Goal: Check status: Check status

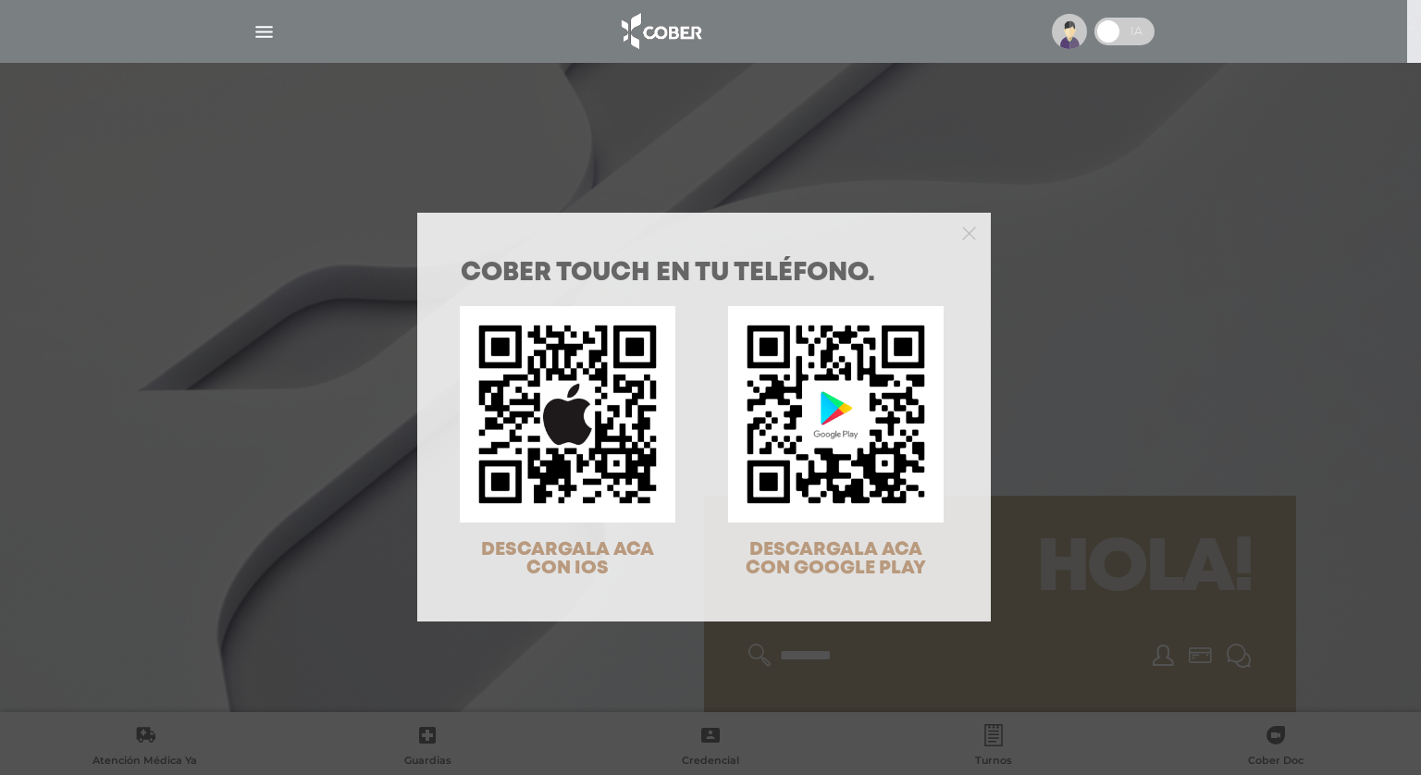
click at [1027, 231] on div "COBER TOUCH en tu teléfono. DESCARGALA ACA CON IOS DESCARGALA ACA CON GOOGLE PL…" at bounding box center [710, 387] width 1421 height 775
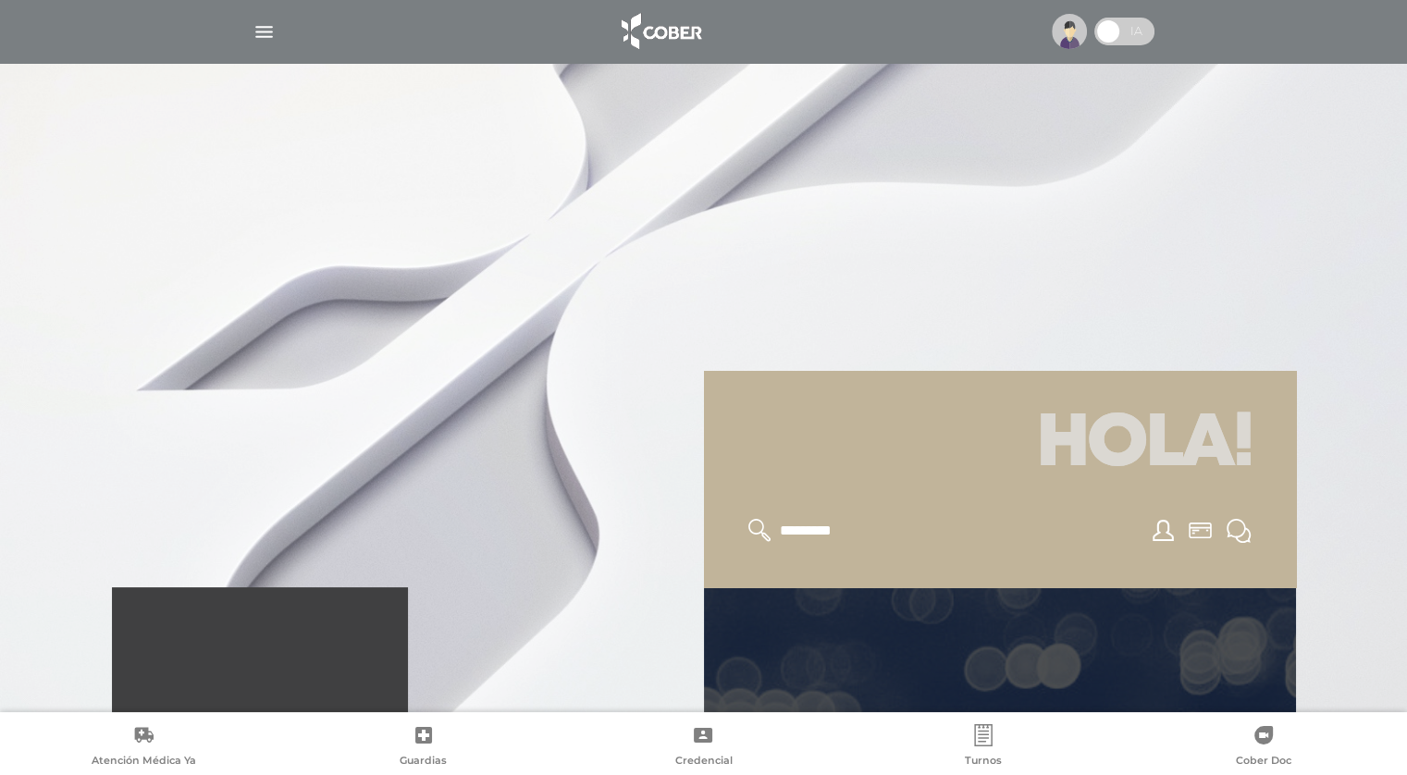
scroll to position [370, 0]
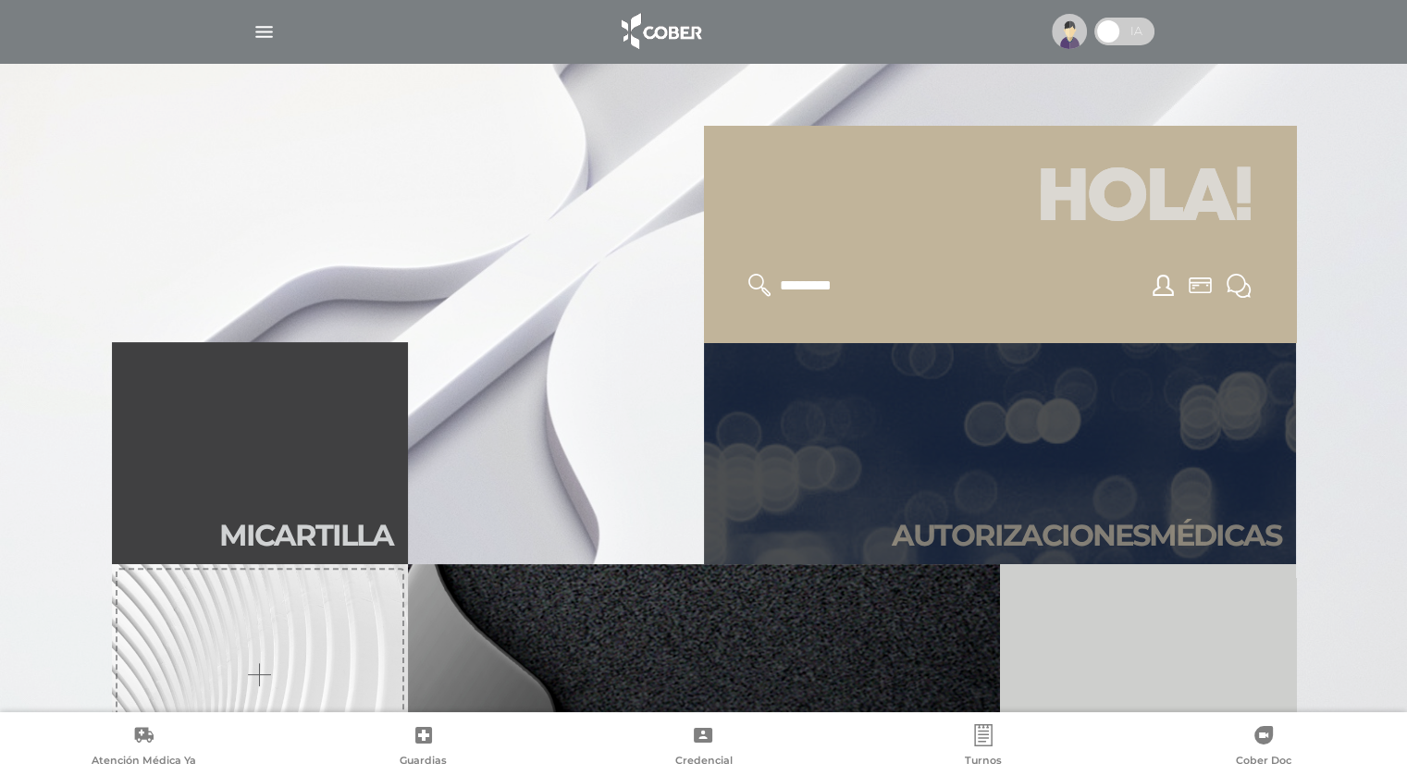
click at [974, 477] on link "Autori zaciones médicas" at bounding box center [1000, 453] width 592 height 222
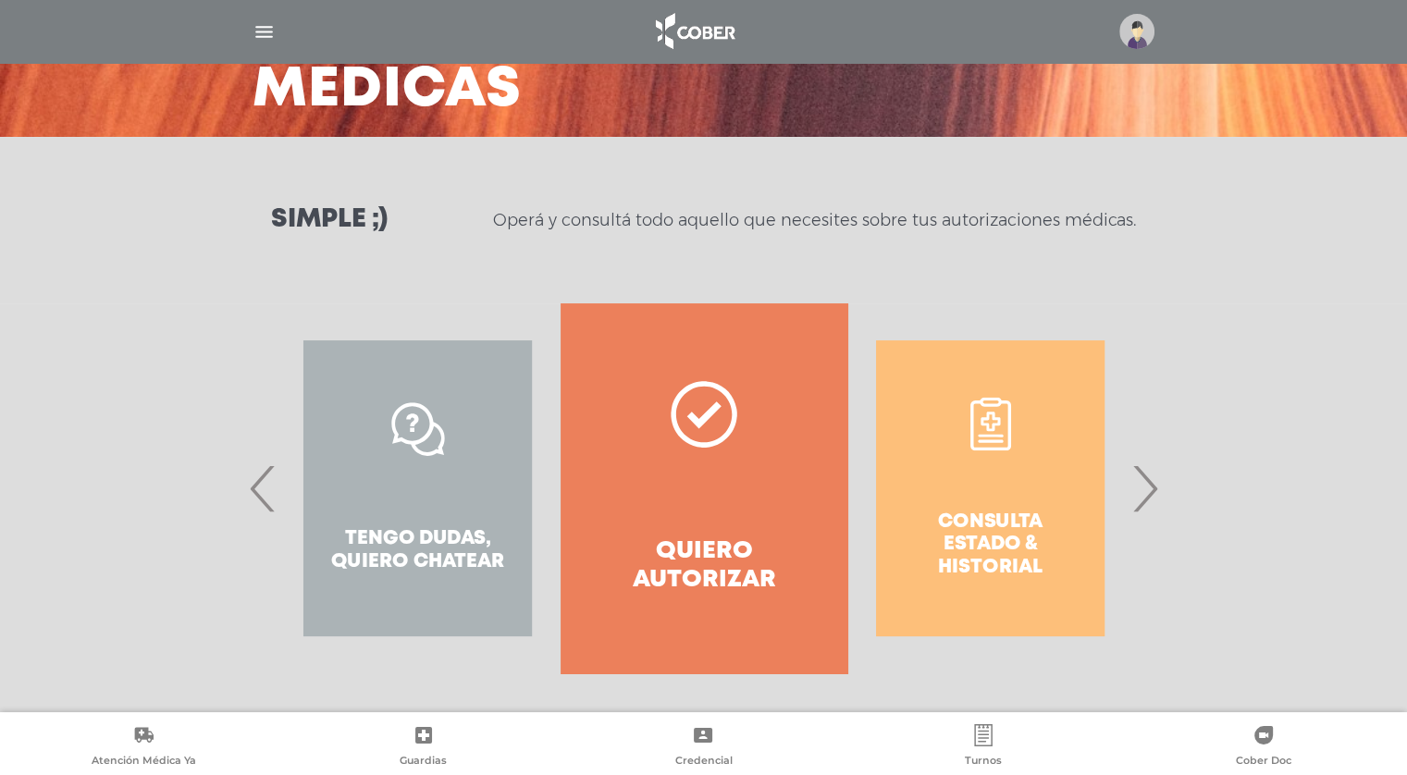
scroll to position [153, 0]
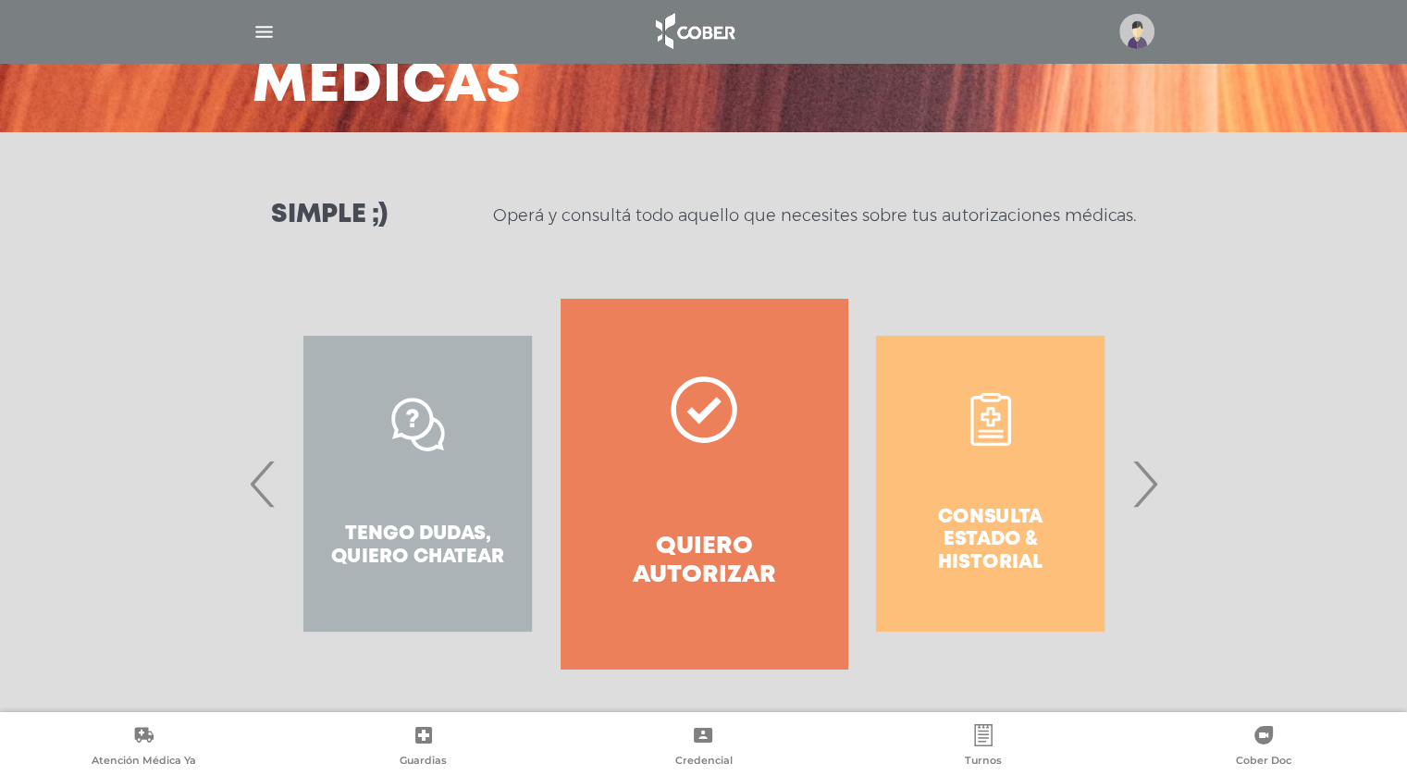
click at [1019, 462] on div "Consulta estado & historial" at bounding box center [991, 484] width 286 height 370
click at [1162, 472] on div "Consulta estado & historial Prácticas de autorización automática Tengo dudas, q…" at bounding box center [704, 484] width 948 height 370
click at [1143, 496] on span "›" at bounding box center [1145, 484] width 36 height 100
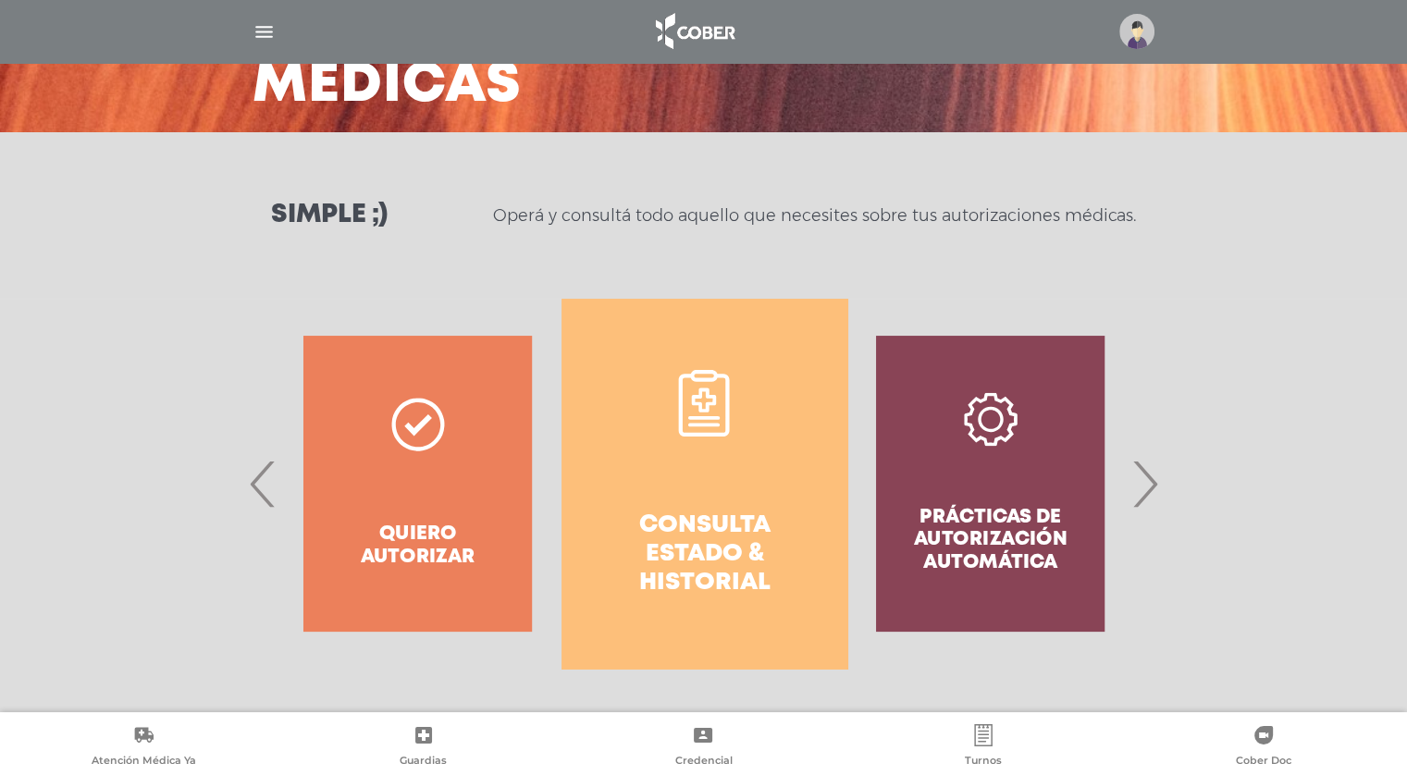
click at [646, 514] on h4 "Consulta estado & historial" at bounding box center [704, 555] width 219 height 87
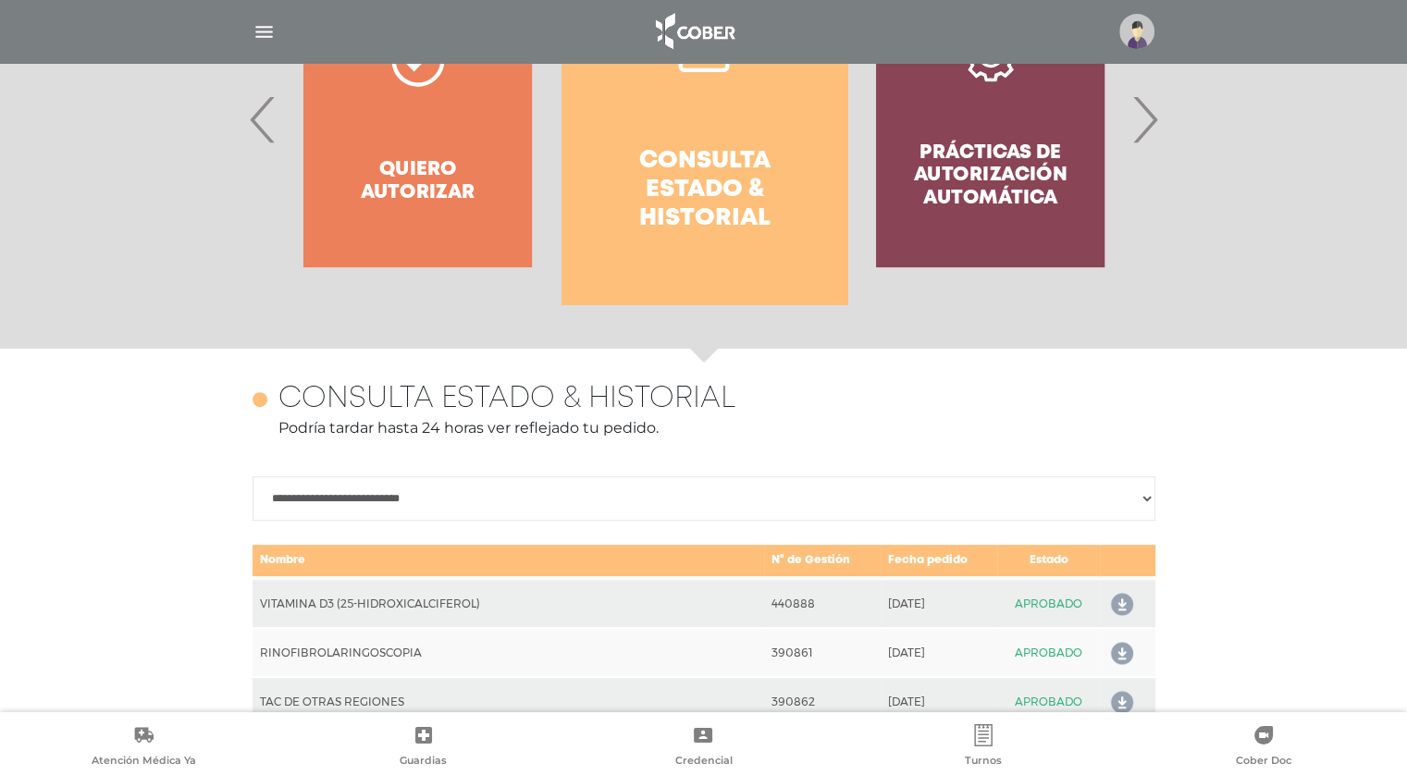
scroll to position [452, 0]
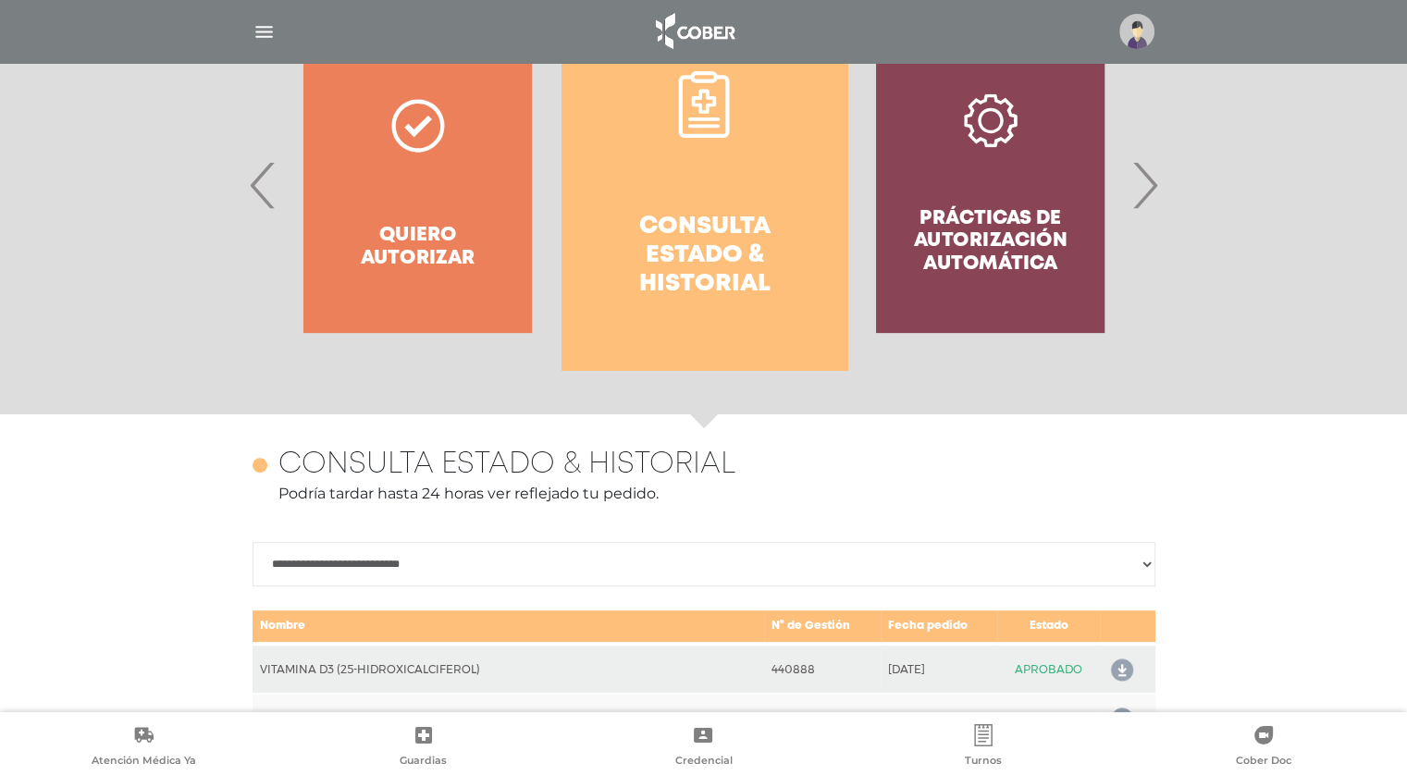
click at [313, 572] on select "**********" at bounding box center [704, 564] width 903 height 44
select select "**********"
click at [253, 542] on select "**********" at bounding box center [704, 564] width 903 height 44
click at [254, 191] on span "‹" at bounding box center [263, 185] width 36 height 100
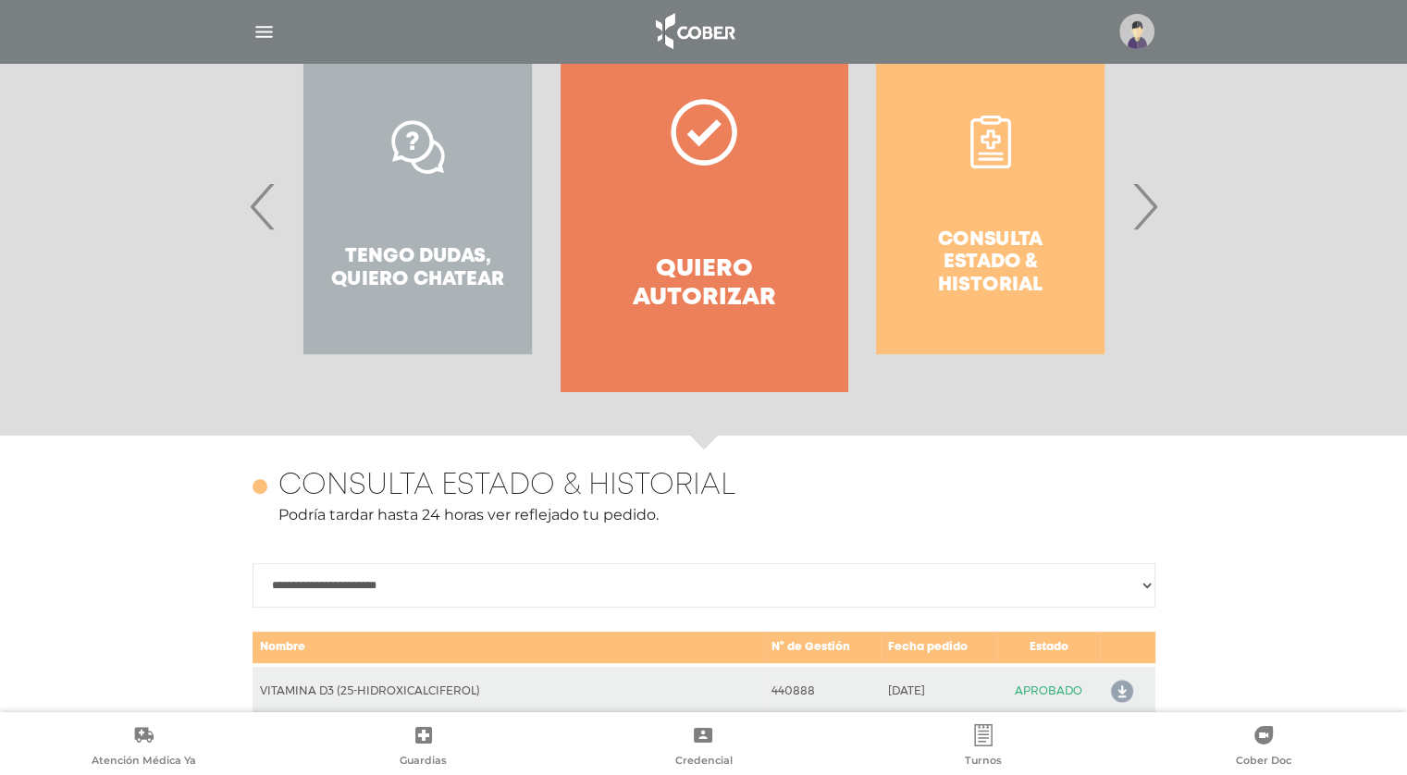
scroll to position [403, 0]
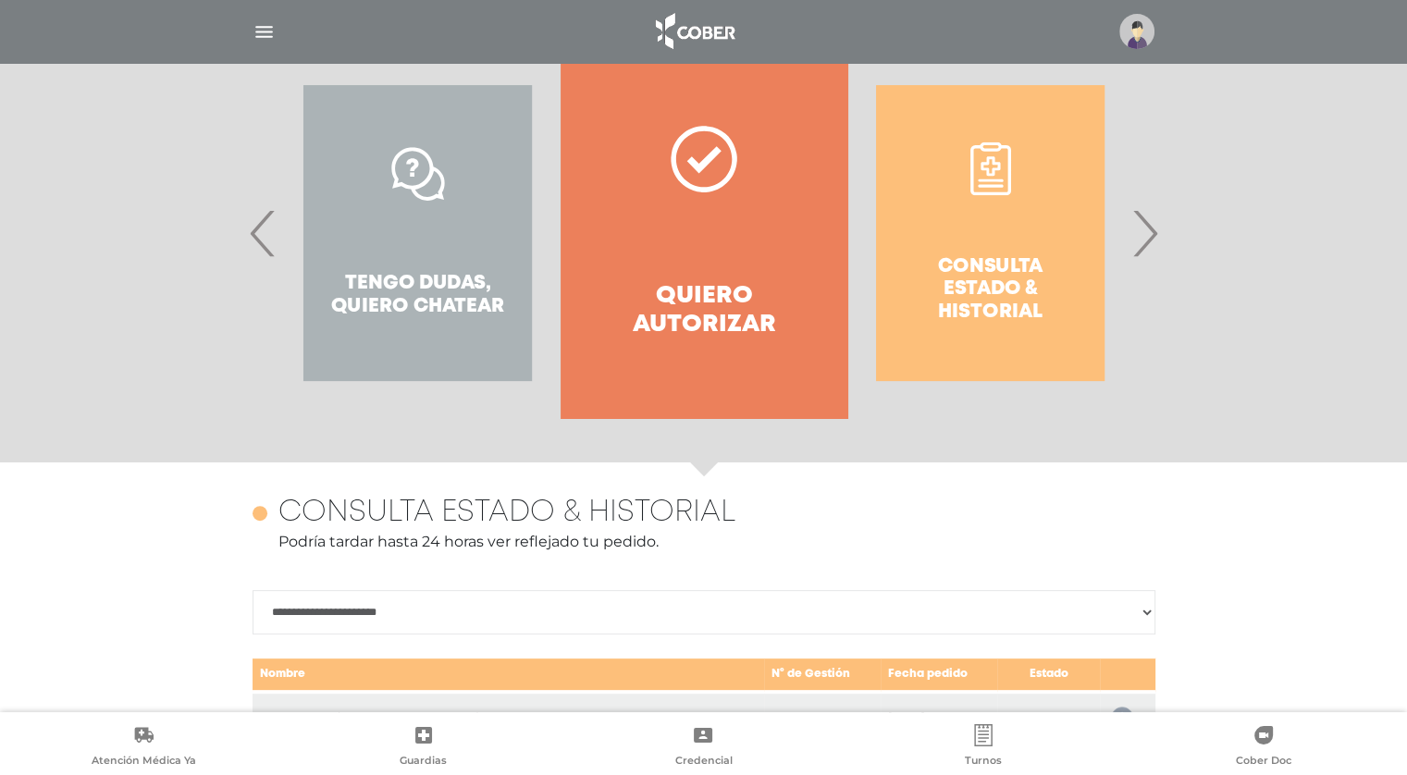
click at [1143, 243] on span "›" at bounding box center [1145, 233] width 36 height 100
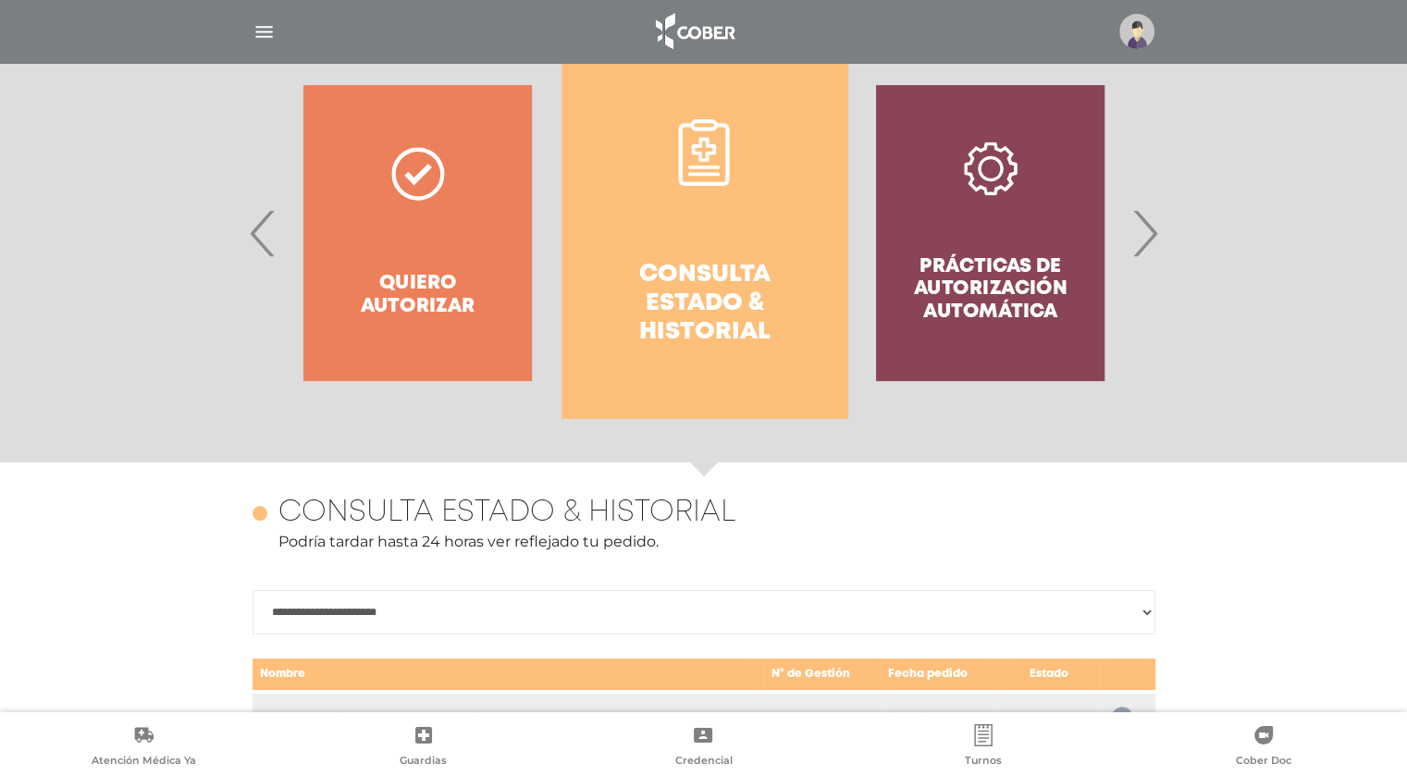
click at [1143, 243] on span "›" at bounding box center [1145, 233] width 36 height 100
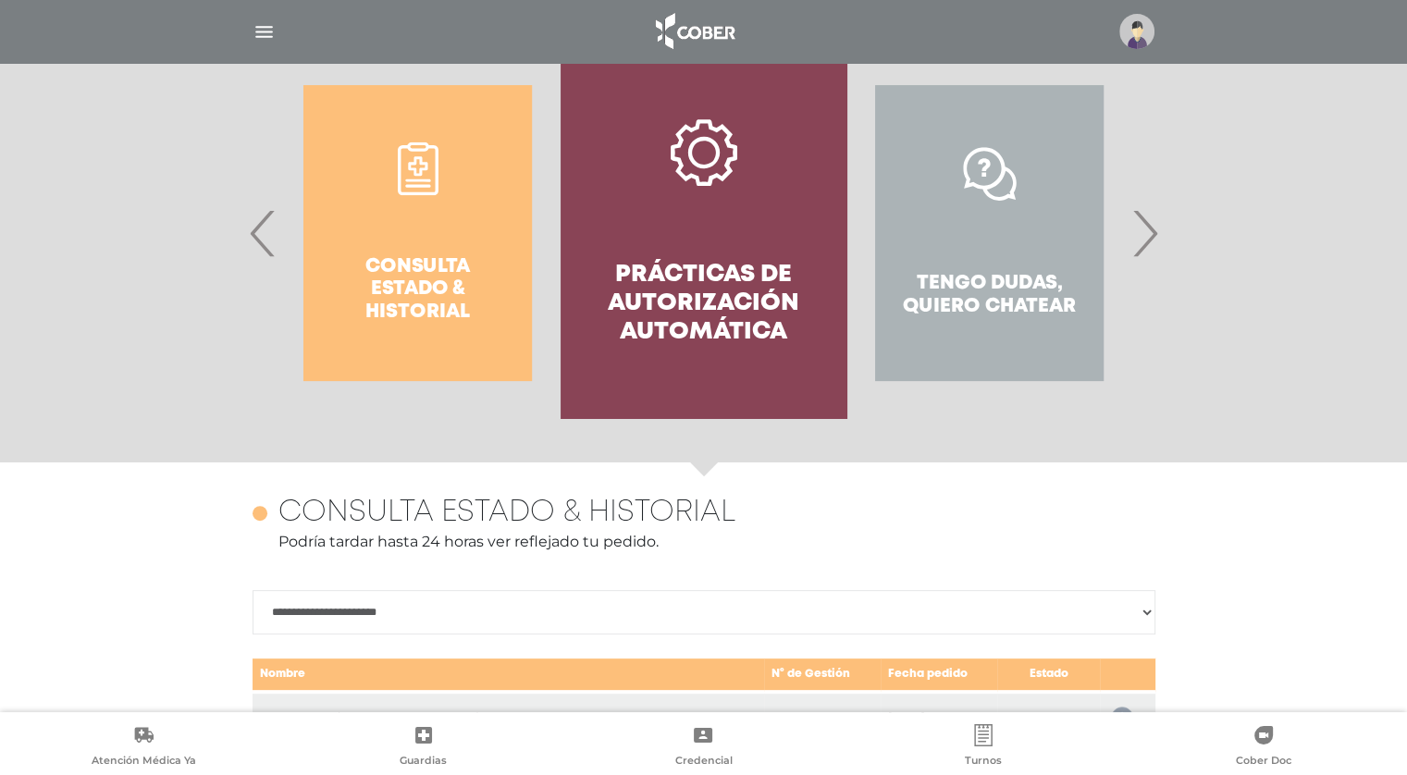
click at [663, 242] on link "Prácticas de autorización automática" at bounding box center [704, 233] width 286 height 370
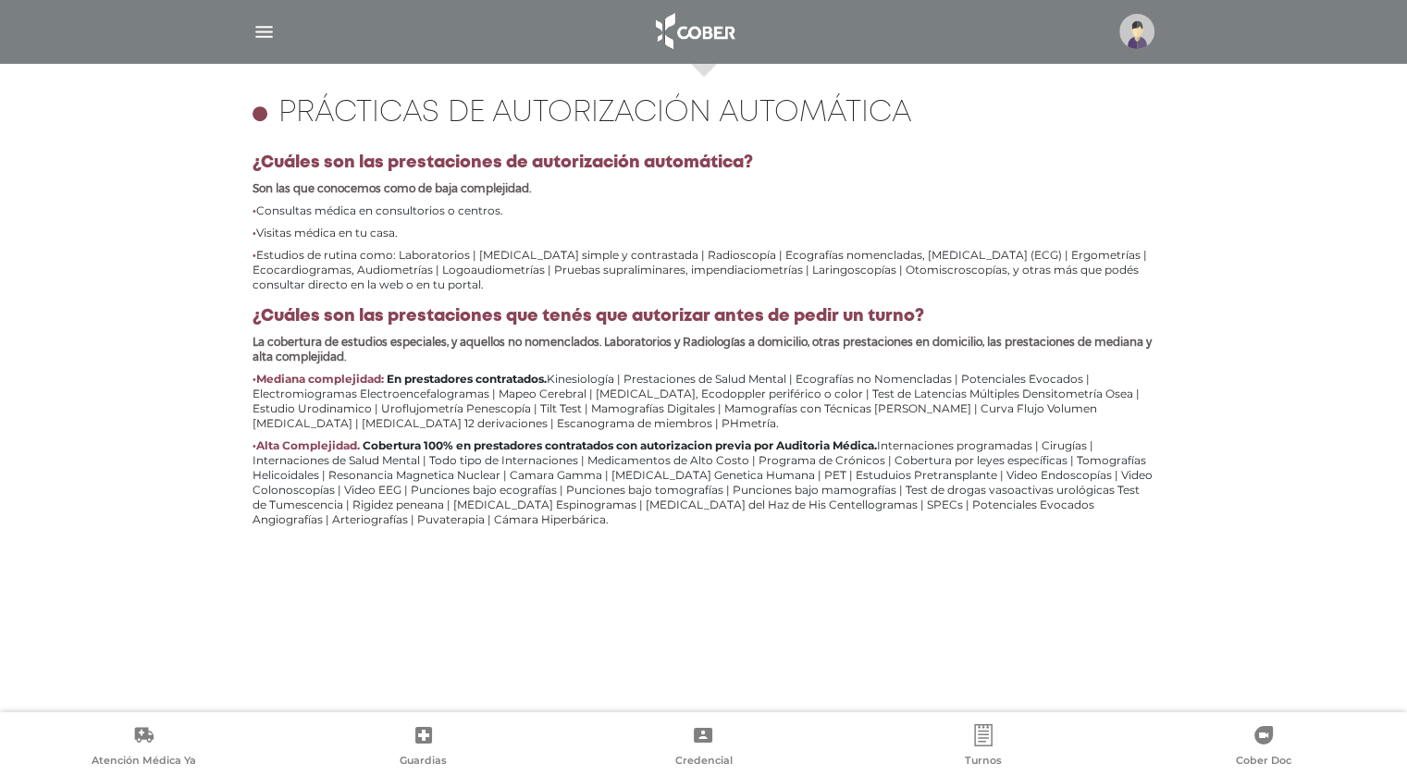
scroll to position [526, 0]
